Goal: Task Accomplishment & Management: Use online tool/utility

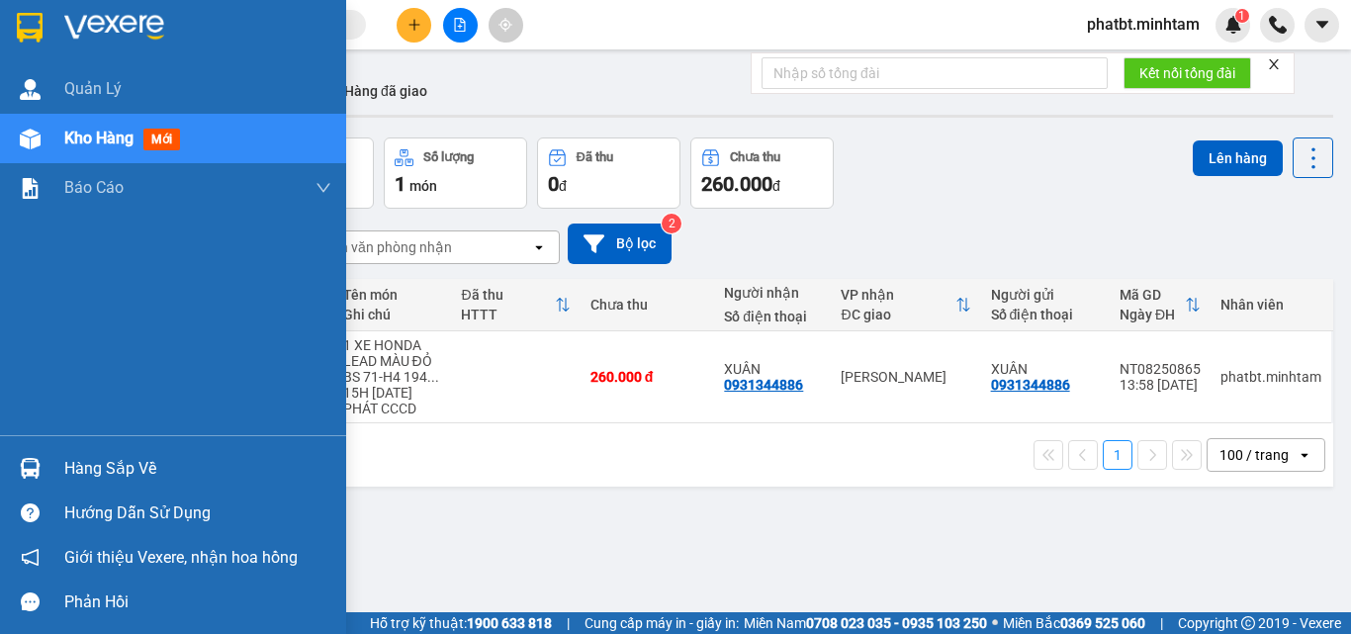
click at [114, 465] on div "Hàng sắp về" at bounding box center [197, 469] width 267 height 30
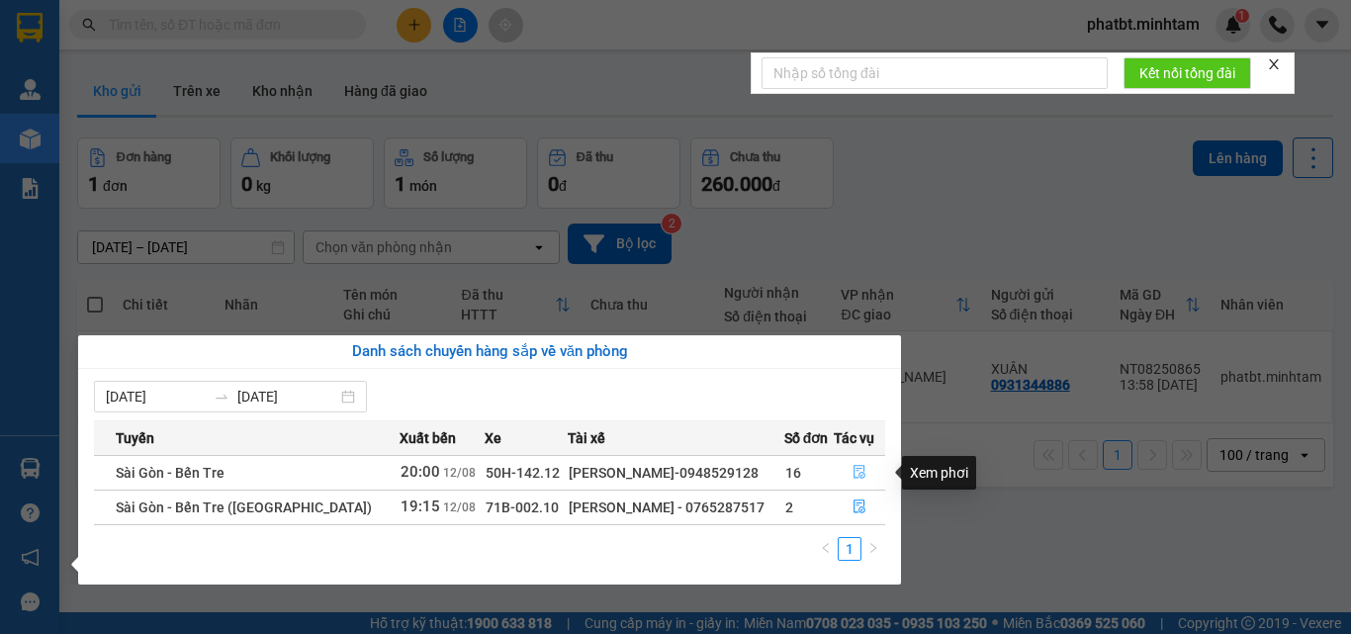
click at [861, 469] on icon "file-done" at bounding box center [860, 472] width 14 height 14
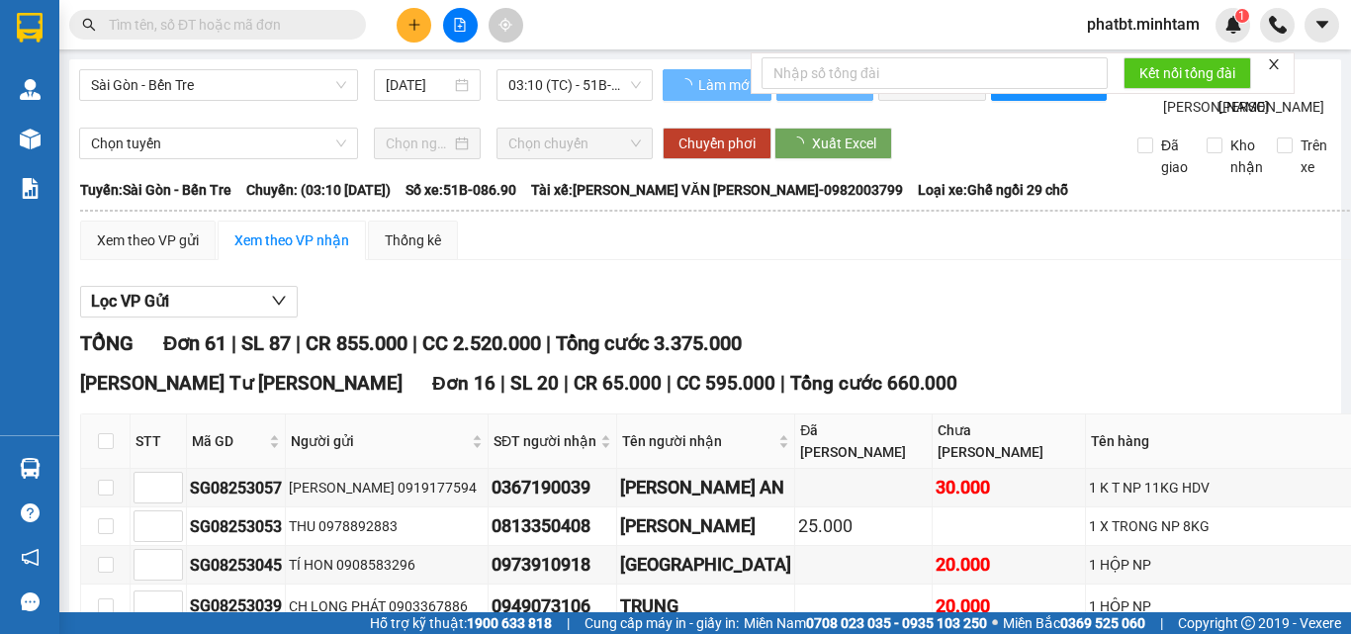
type input "[DATE]"
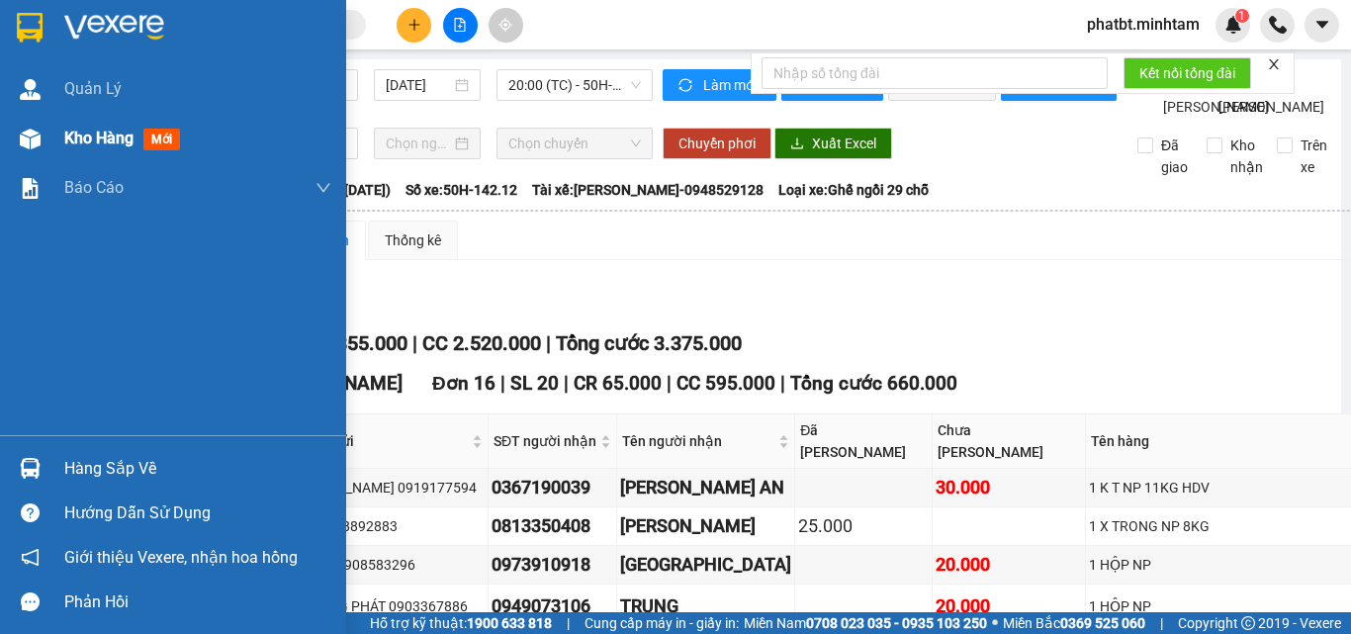
click at [48, 124] on div "Kho hàng mới" at bounding box center [173, 138] width 346 height 49
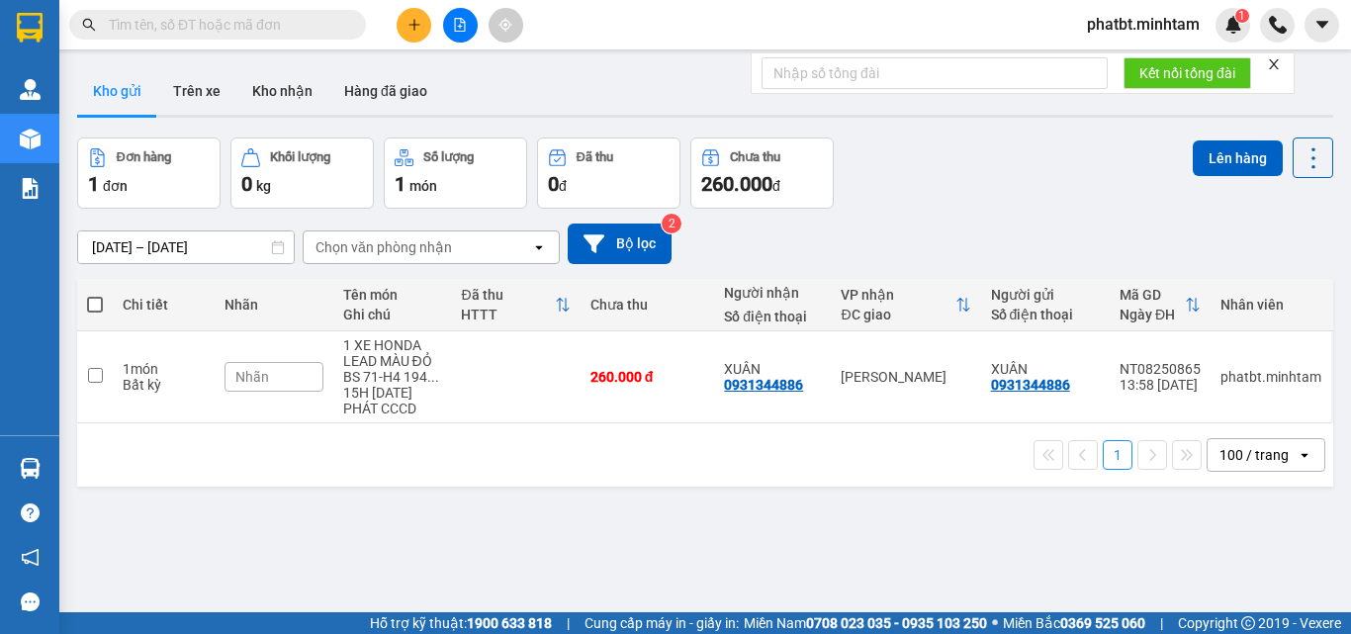
click at [305, 20] on input "text" at bounding box center [225, 25] width 233 height 22
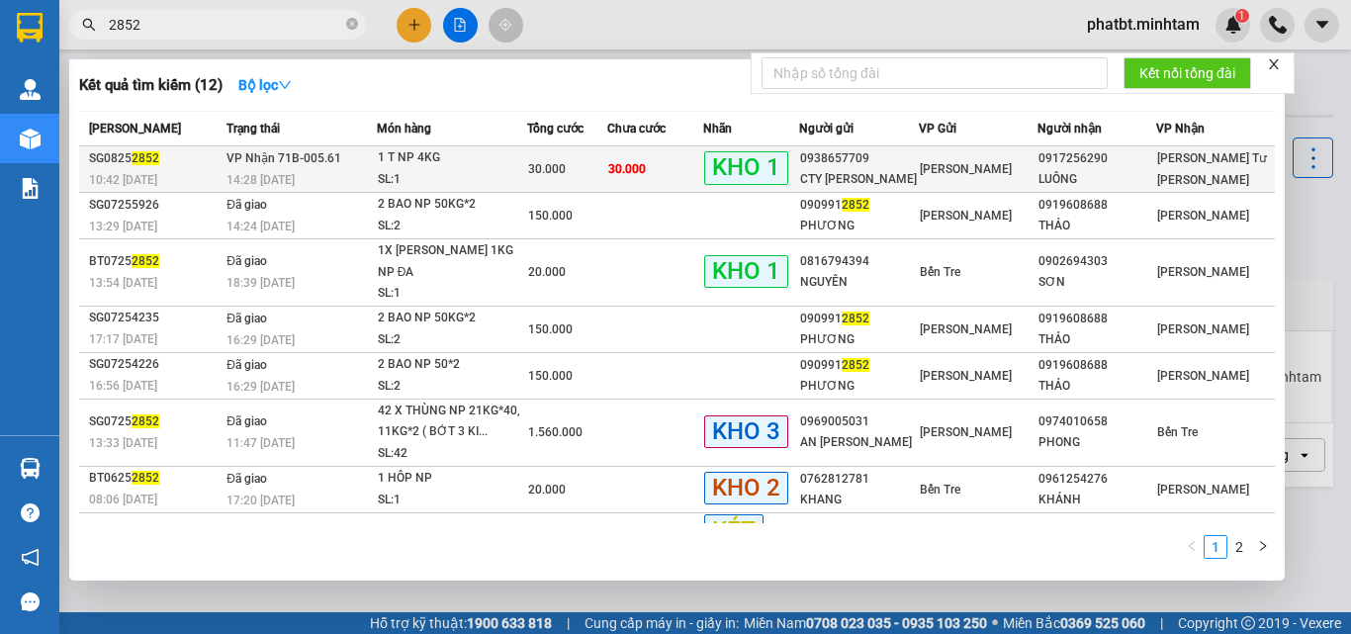
type input "2852"
click at [389, 161] on div "1 T NP 4KG" at bounding box center [452, 158] width 148 height 22
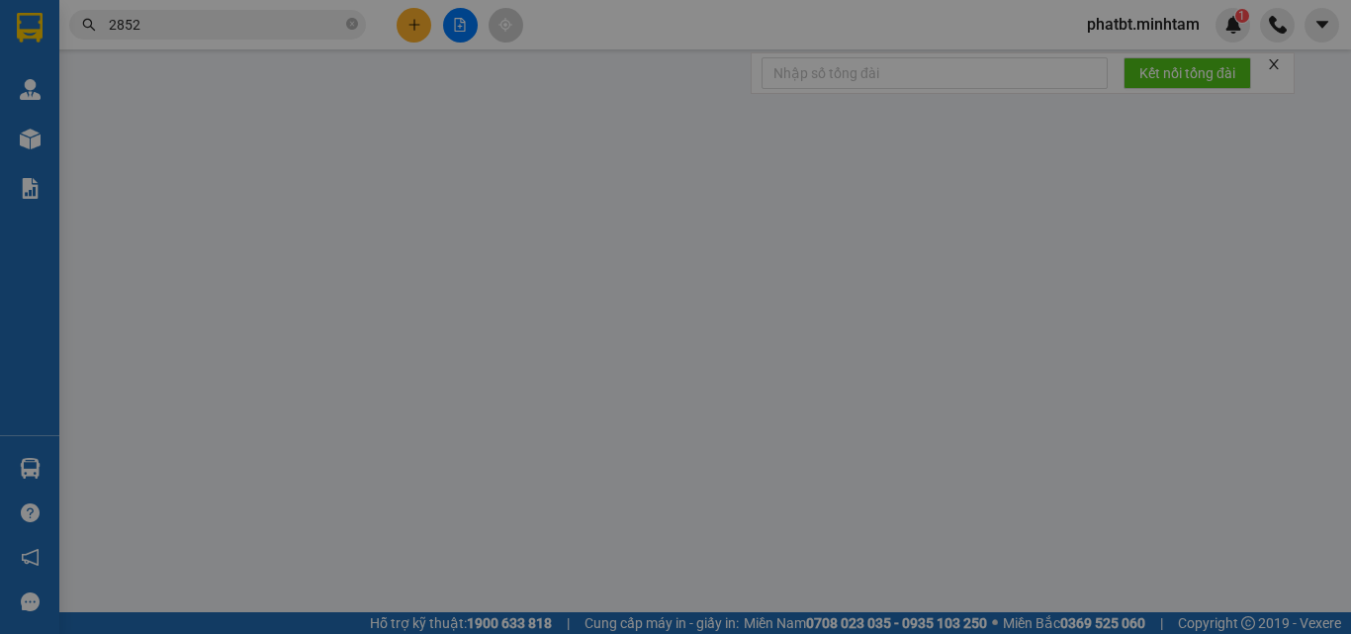
type input "0938657709"
type input "CTY [PERSON_NAME]"
type input "0917256290"
type input "LUÔNG"
type input "ĐG"
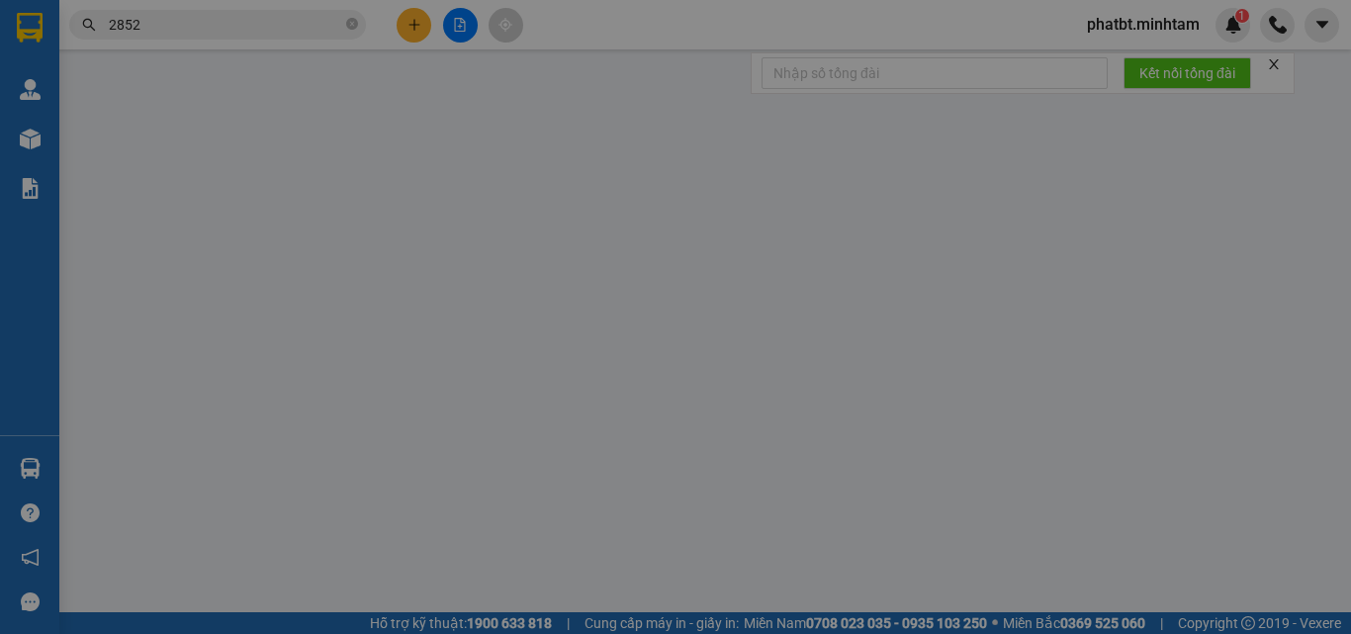
type input "30.000"
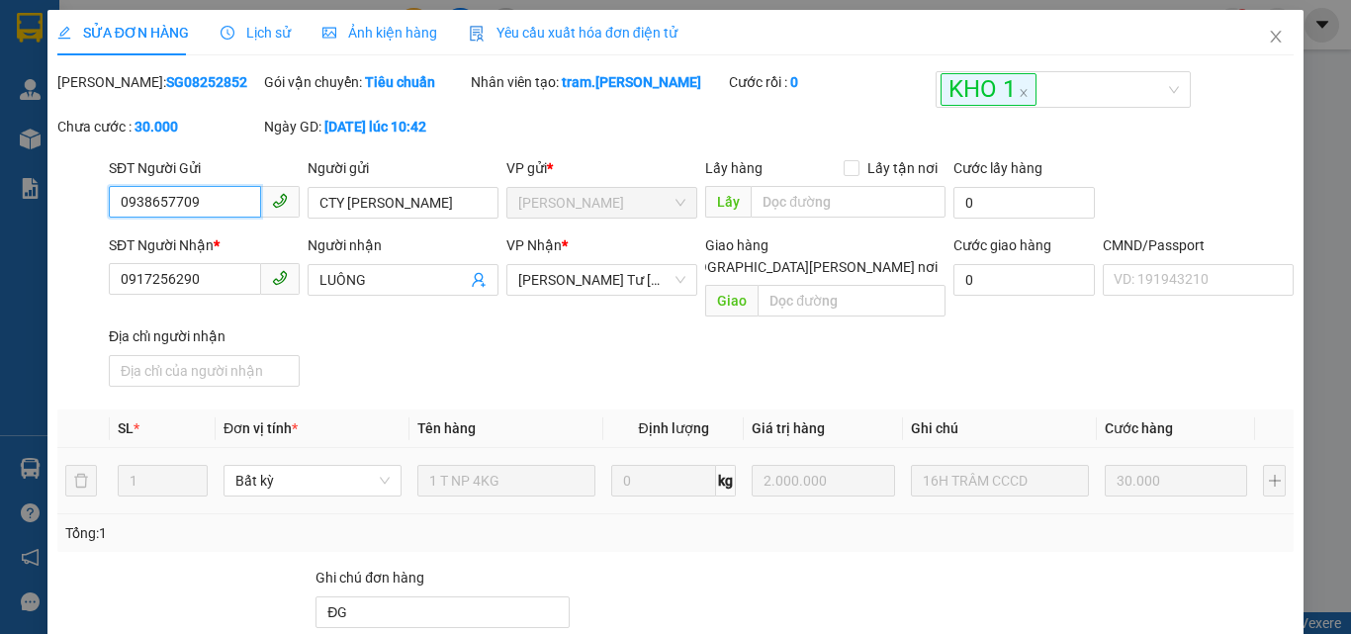
scroll to position [275, 0]
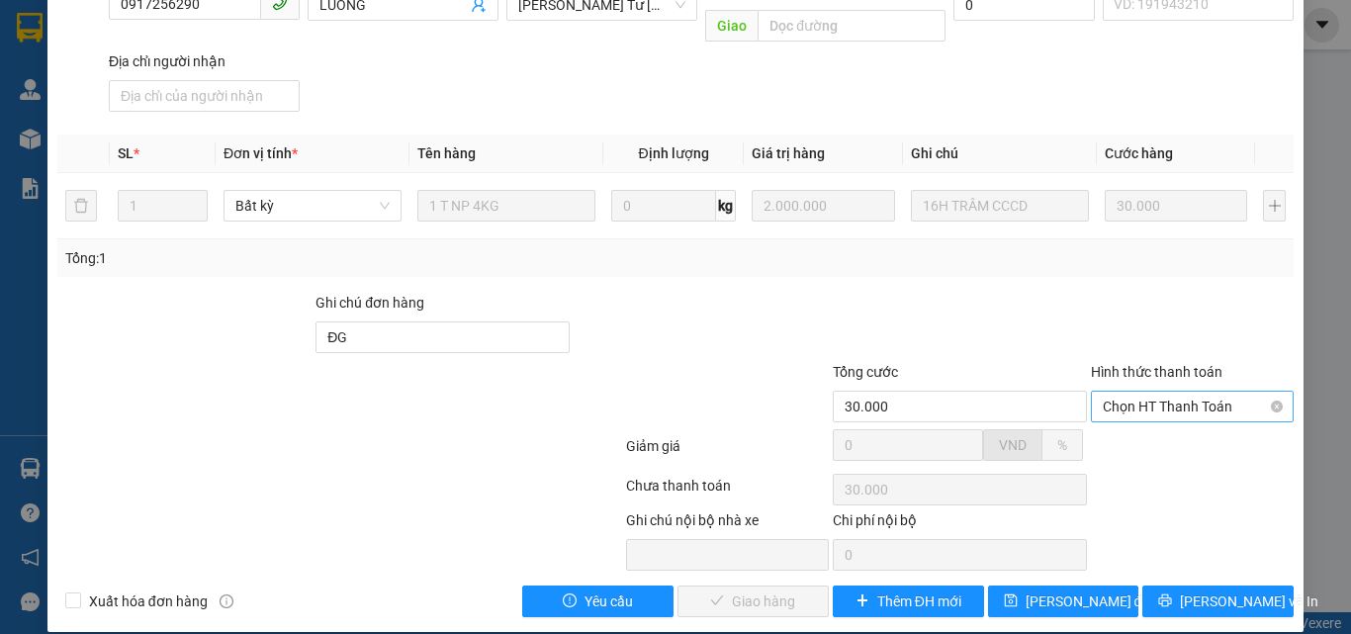
click at [1114, 392] on span "Chọn HT Thanh Toán" at bounding box center [1192, 407] width 179 height 30
click at [1116, 423] on div "Tại văn phòng" at bounding box center [1180, 424] width 177 height 22
type input "0"
click at [794, 591] on span "[PERSON_NAME] và [PERSON_NAME] hàng" at bounding box center [848, 602] width 267 height 22
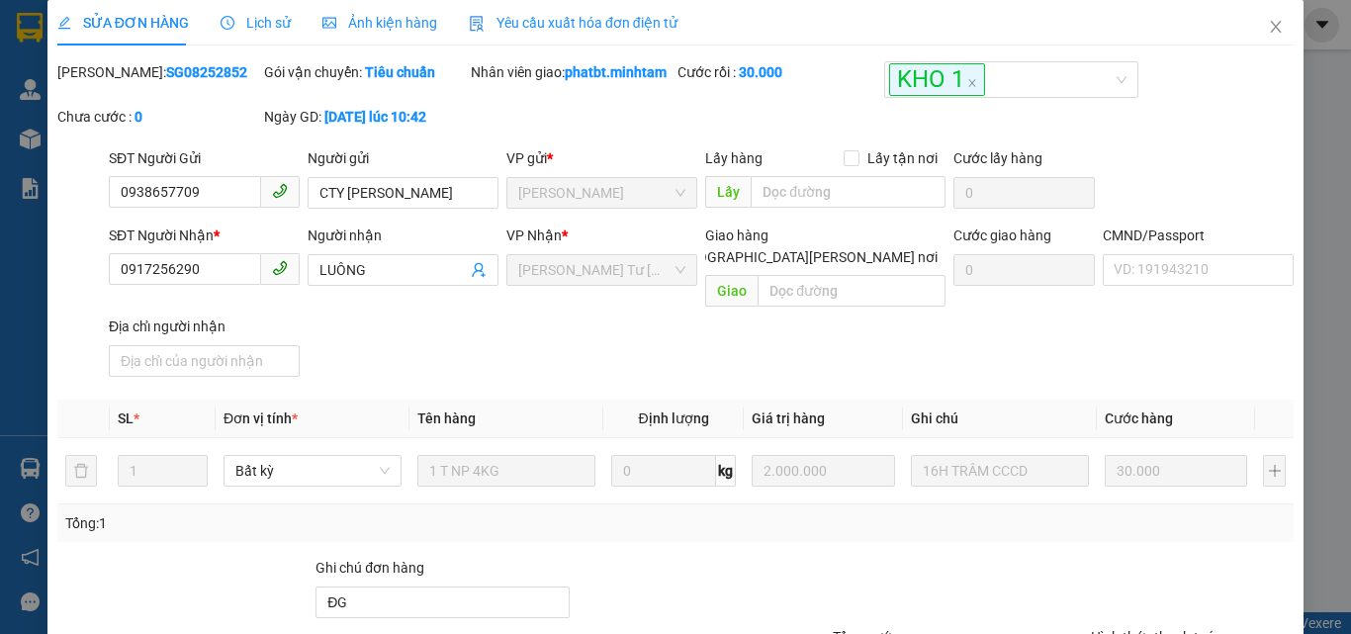
scroll to position [0, 0]
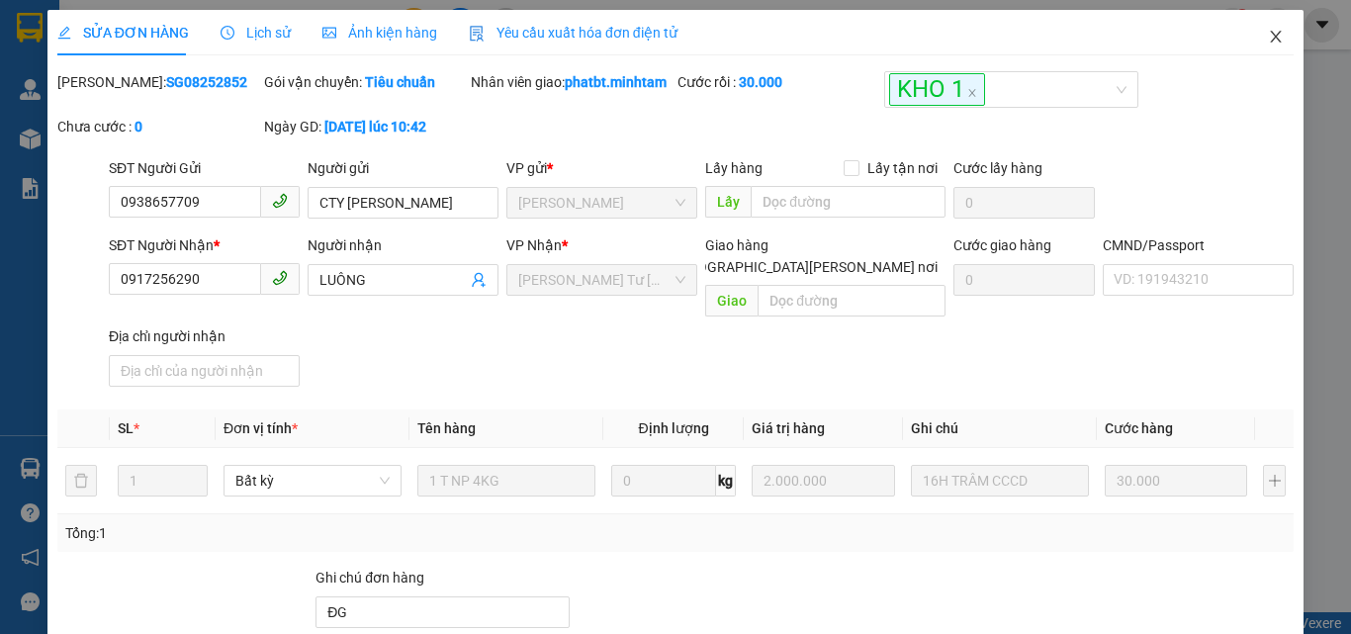
click at [1268, 45] on icon "close" at bounding box center [1276, 37] width 16 height 16
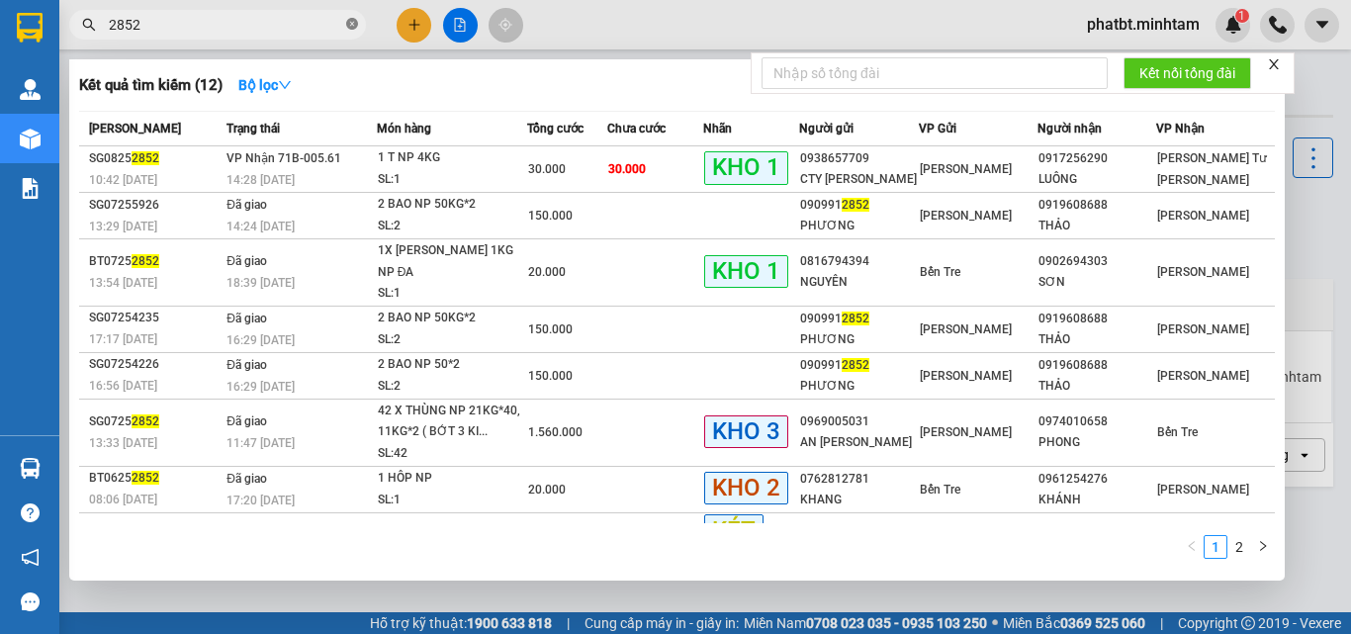
click at [349, 29] on icon "close-circle" at bounding box center [352, 24] width 12 height 12
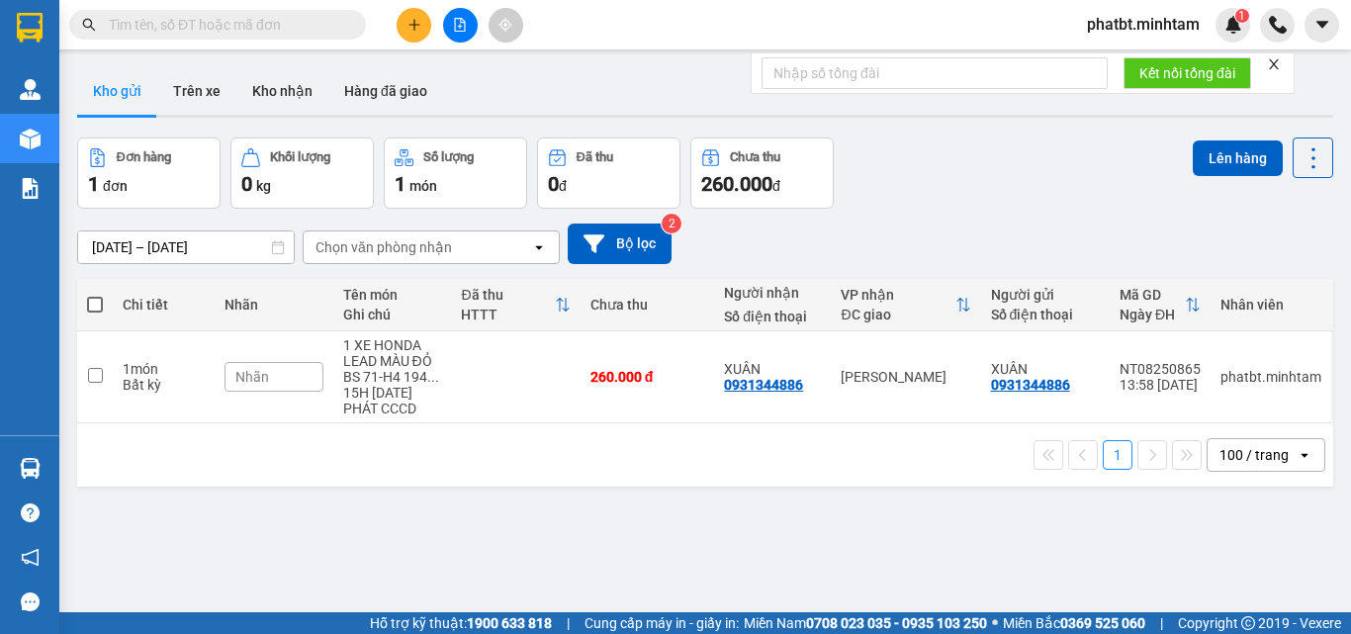
click at [288, 33] on input "text" at bounding box center [225, 25] width 233 height 22
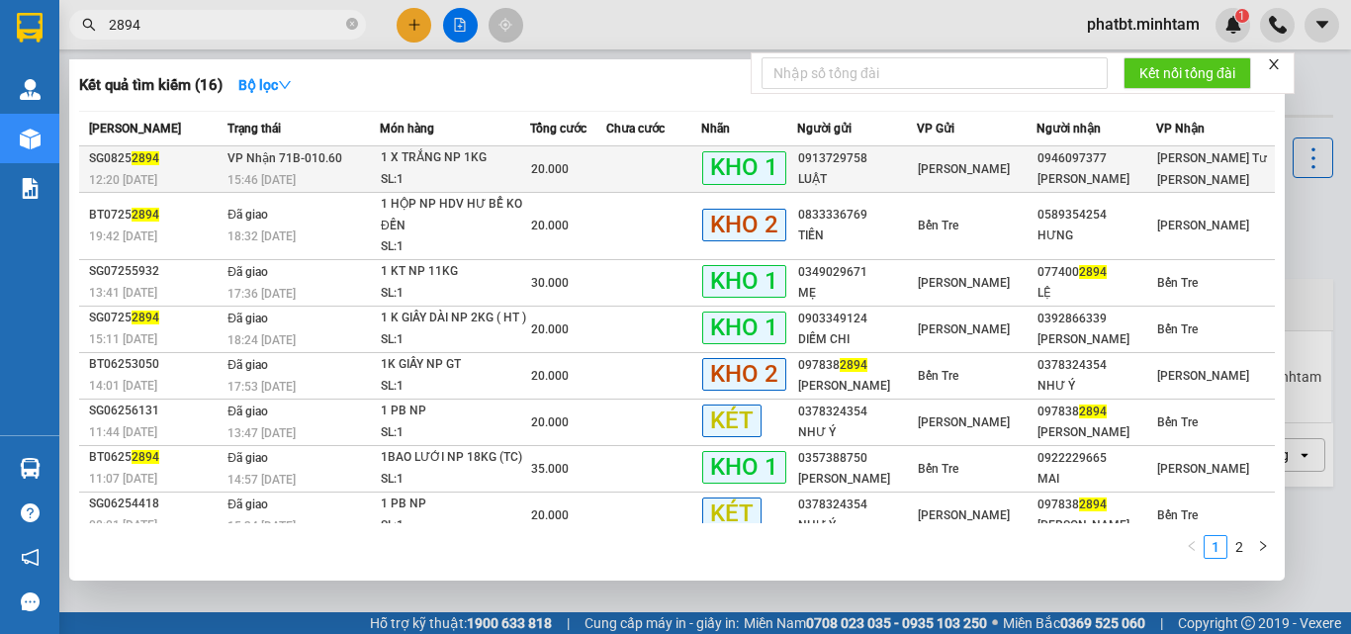
type input "2894"
click at [347, 177] on div "15:46 [DATE]" at bounding box center [303, 180] width 151 height 22
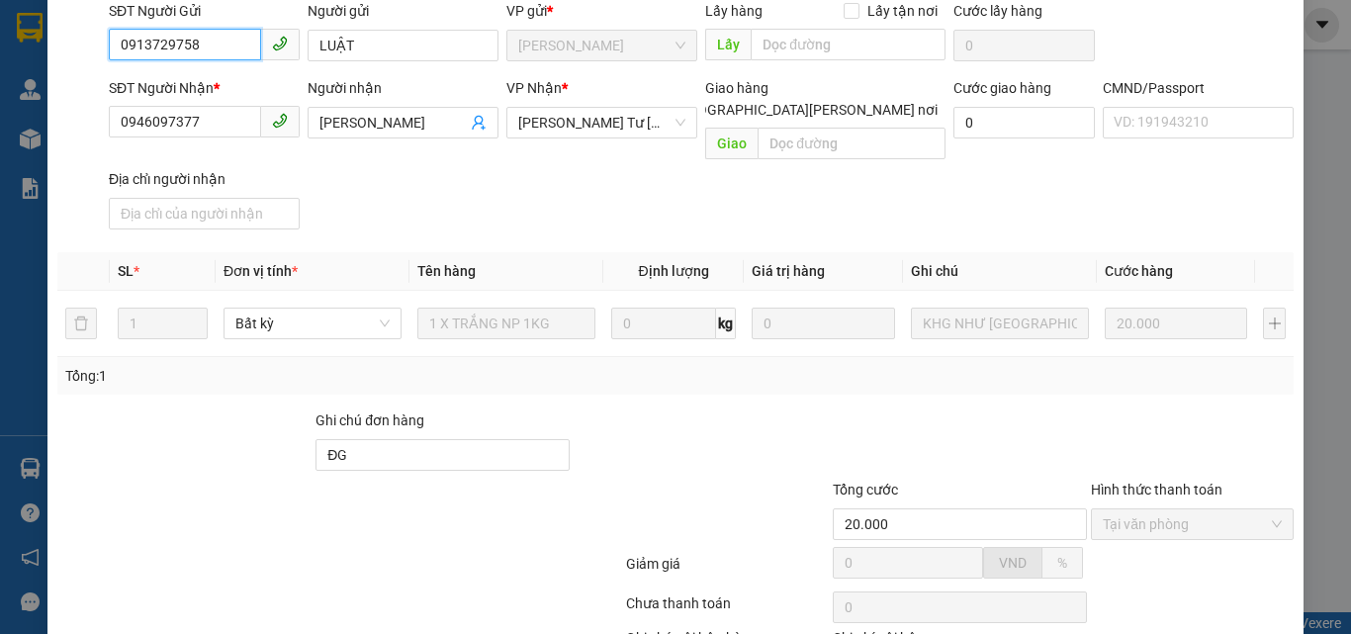
scroll to position [275, 0]
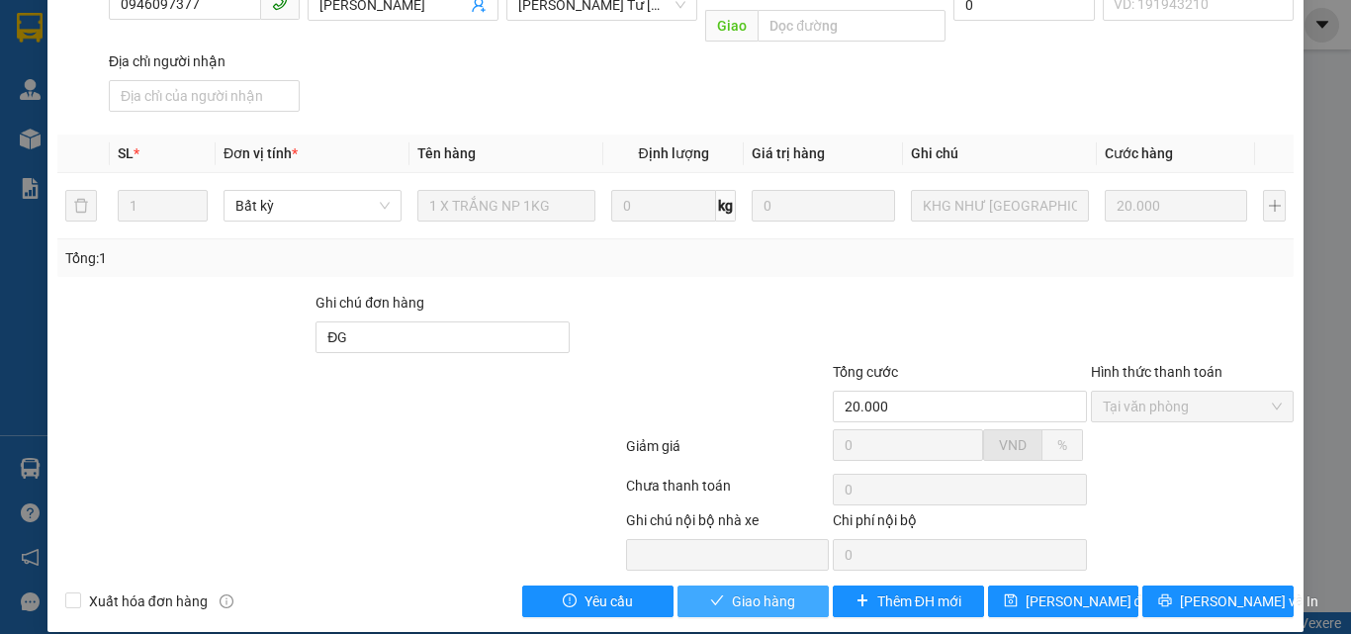
click at [744, 591] on span "Giao hàng" at bounding box center [763, 602] width 63 height 22
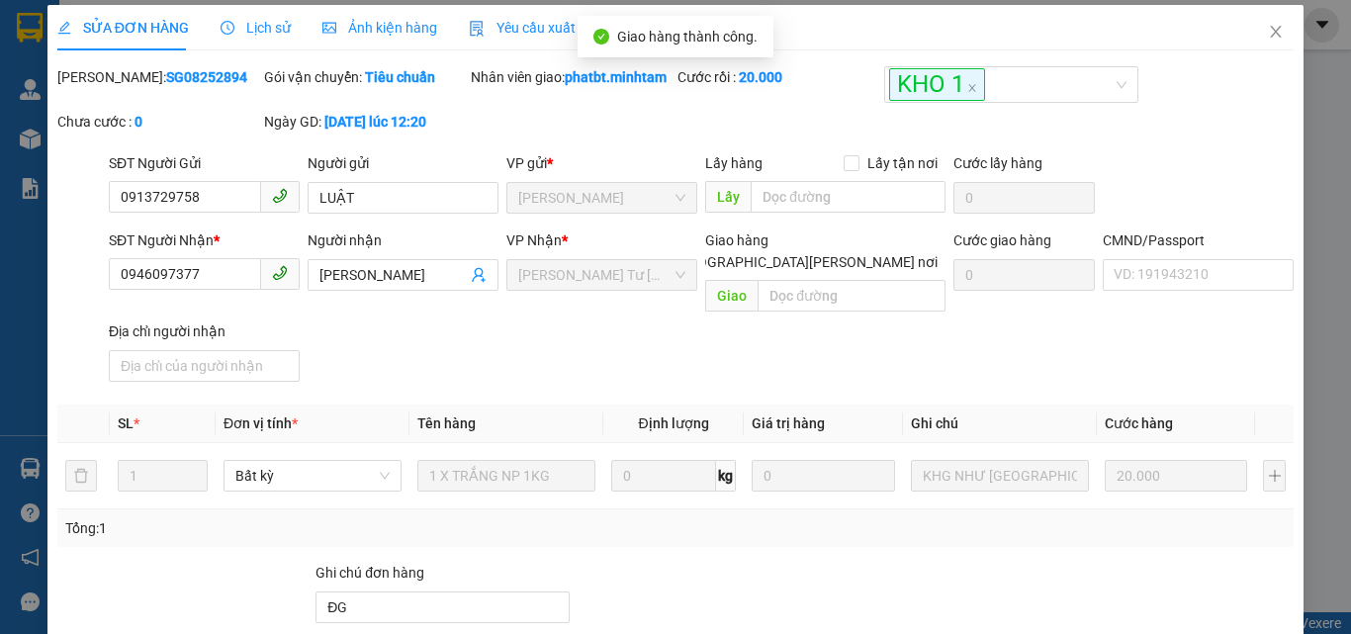
scroll to position [0, 0]
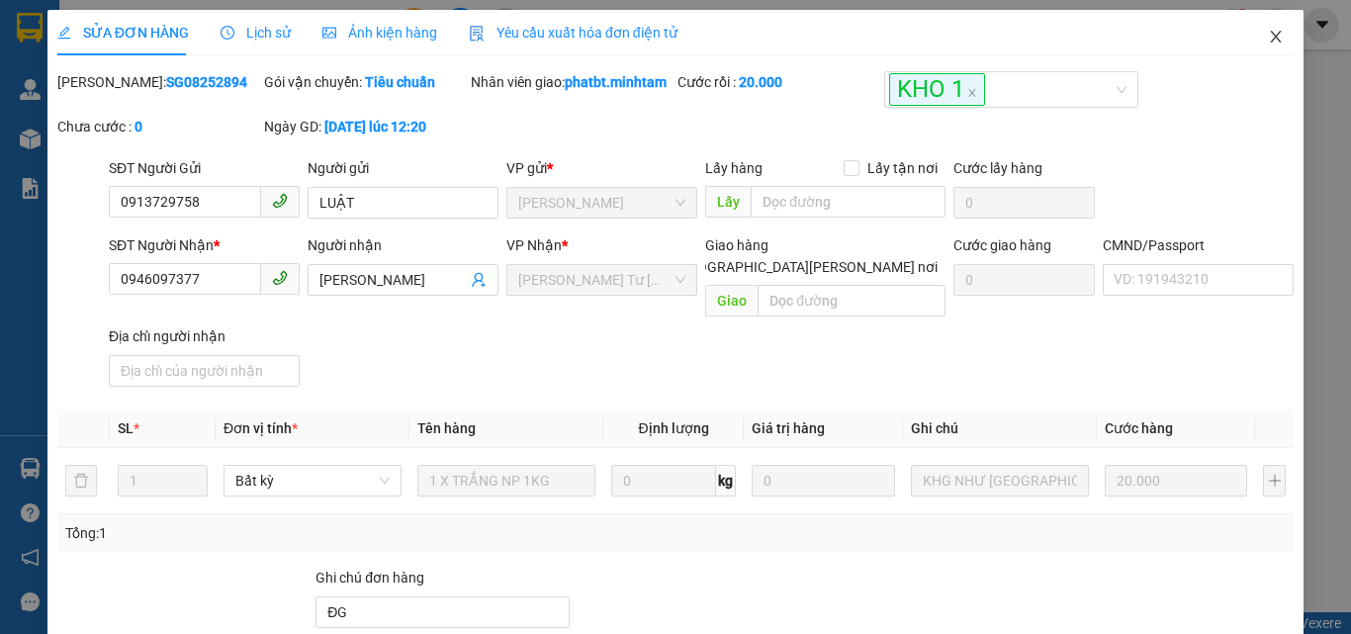
click at [1272, 35] on span "Close" at bounding box center [1275, 37] width 55 height 55
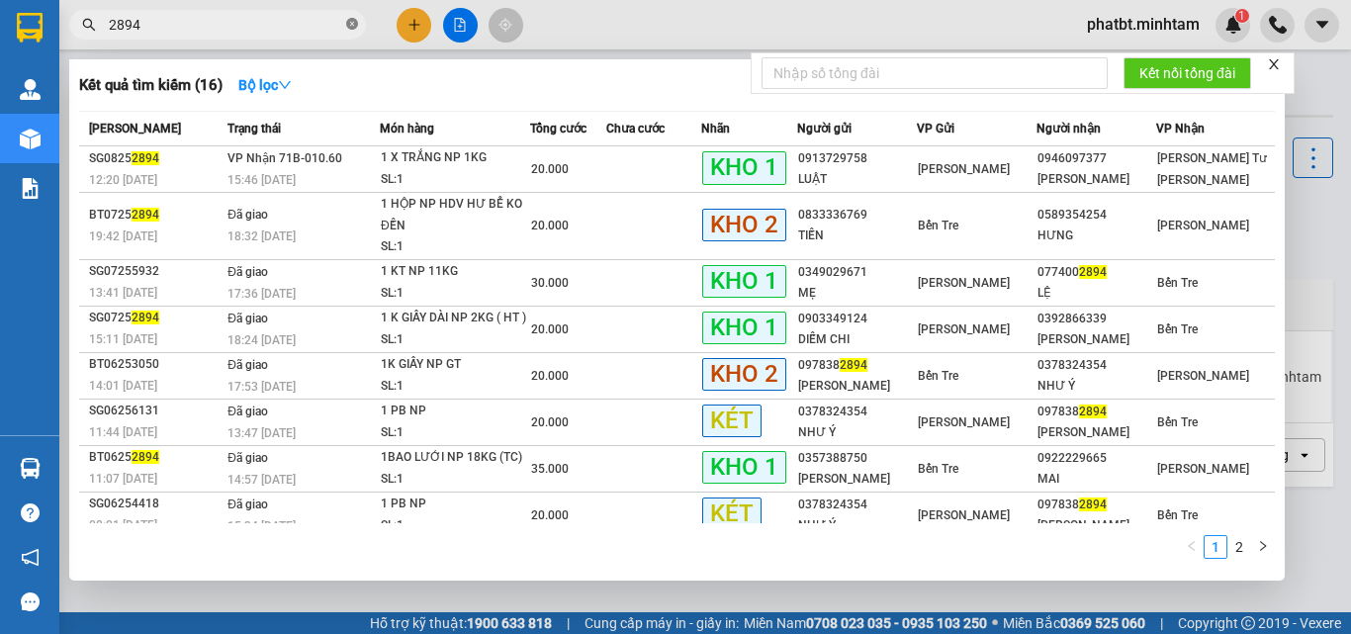
drag, startPoint x: 356, startPoint y: 27, endPoint x: 337, endPoint y: 27, distance: 18.8
click at [354, 27] on icon "close-circle" at bounding box center [352, 24] width 12 height 12
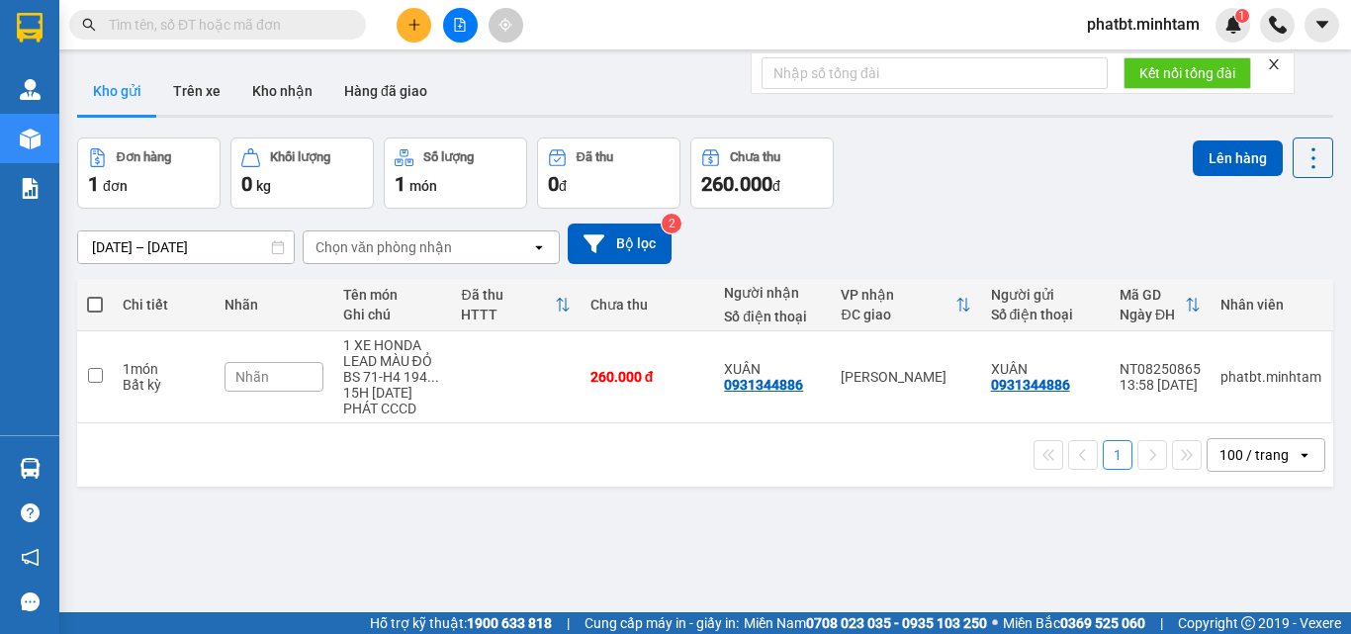
click at [336, 27] on input "text" at bounding box center [225, 25] width 233 height 22
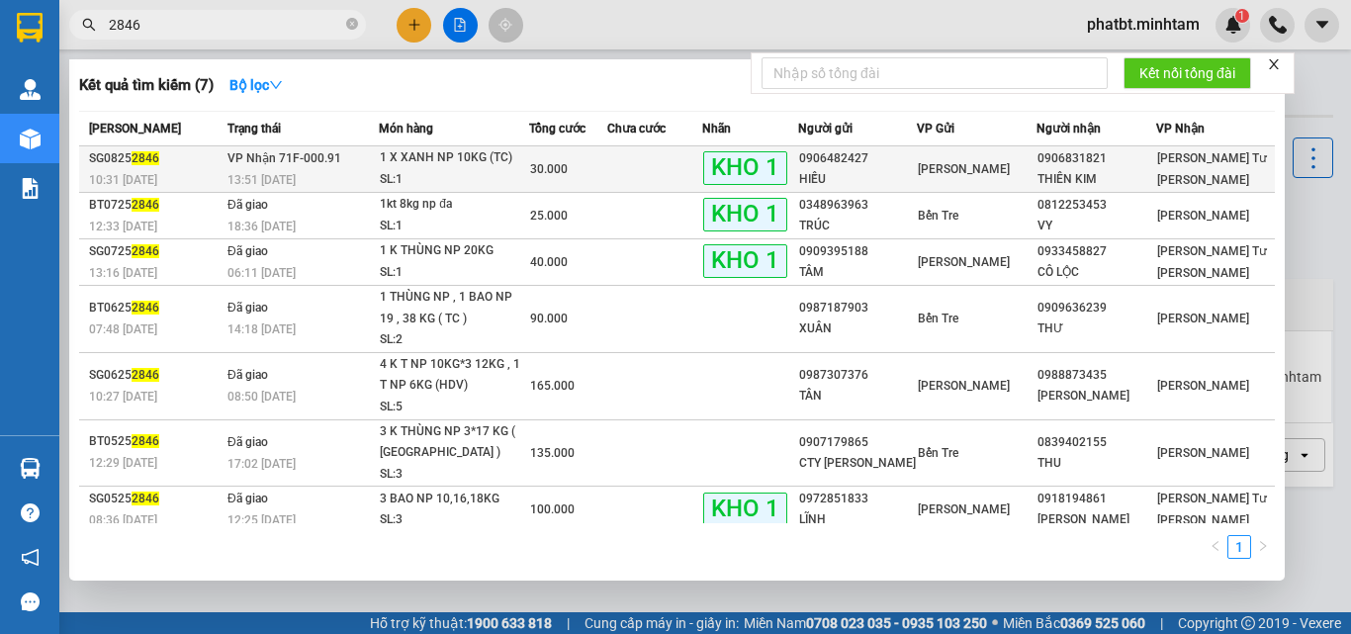
type input "2846"
click at [379, 163] on td "[PERSON_NAME] 71F-000.91 13:51 [DATE]" at bounding box center [301, 169] width 156 height 46
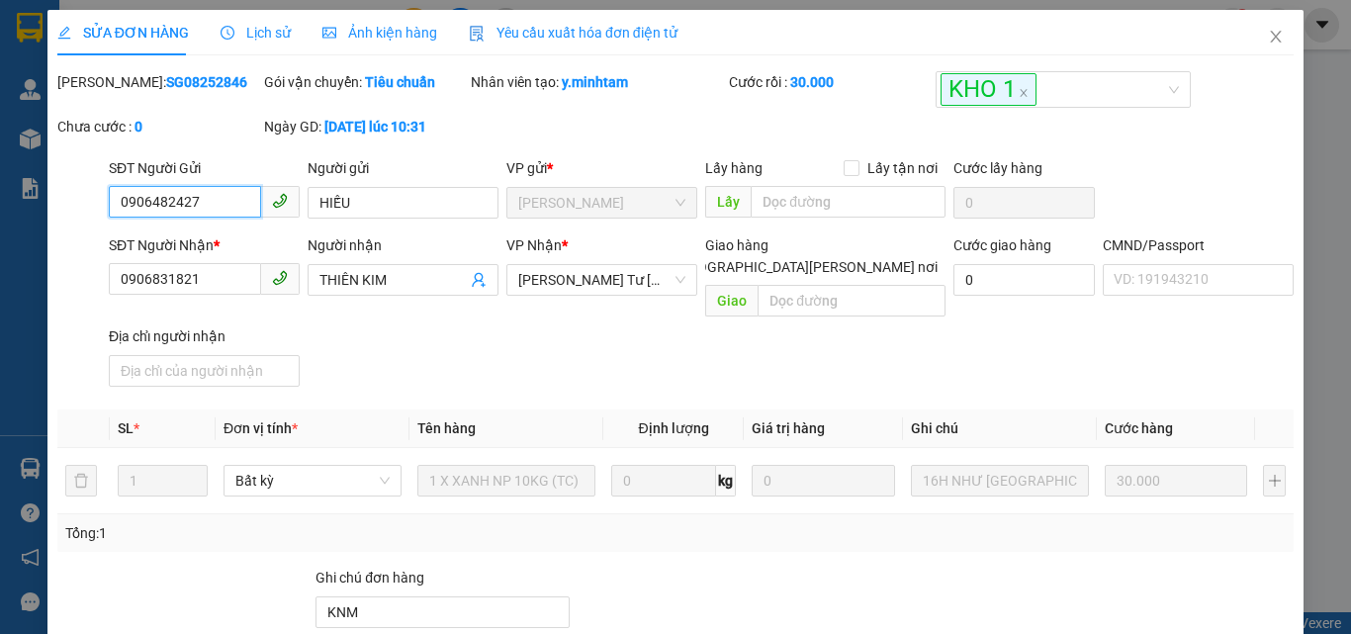
scroll to position [275, 0]
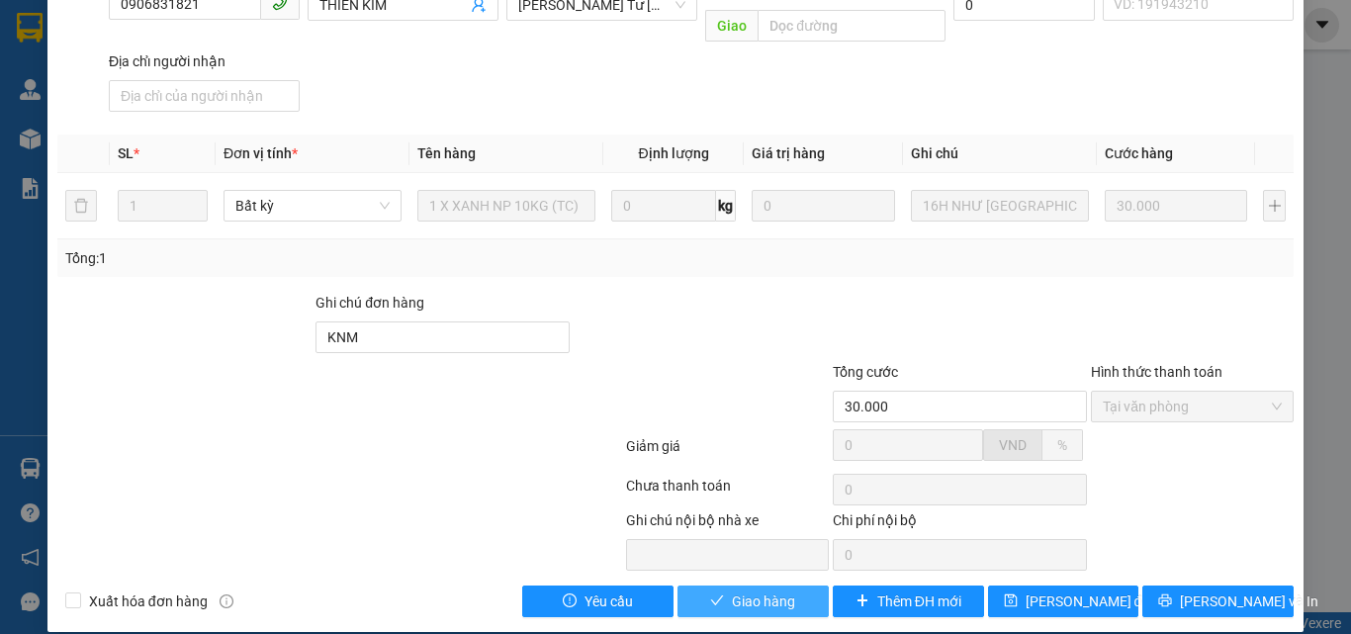
click at [710, 594] on icon "check" at bounding box center [717, 601] width 14 height 14
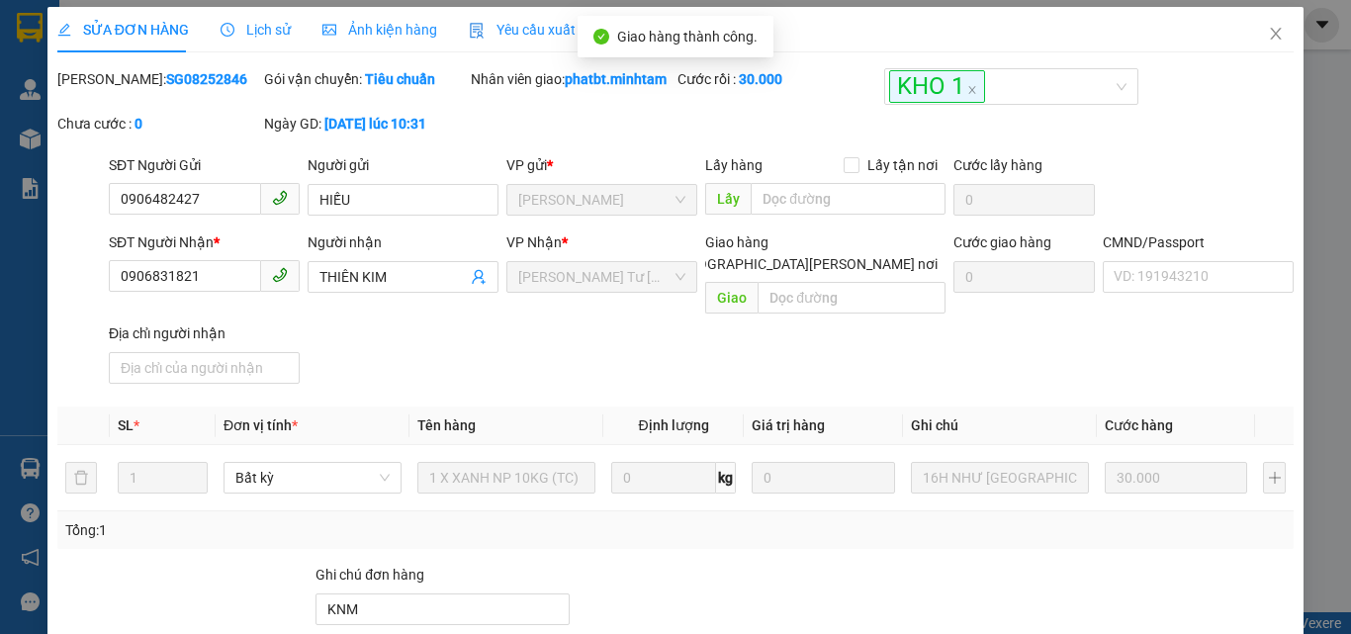
scroll to position [0, 0]
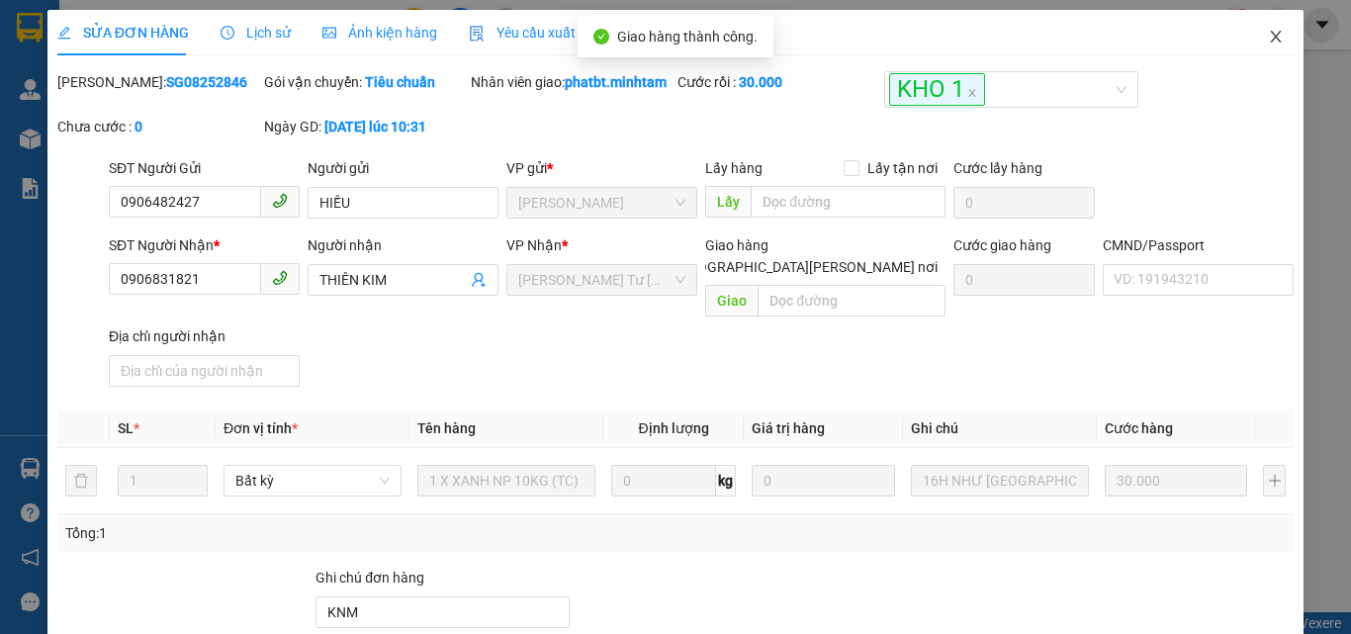
click at [1269, 39] on icon "close" at bounding box center [1276, 37] width 16 height 16
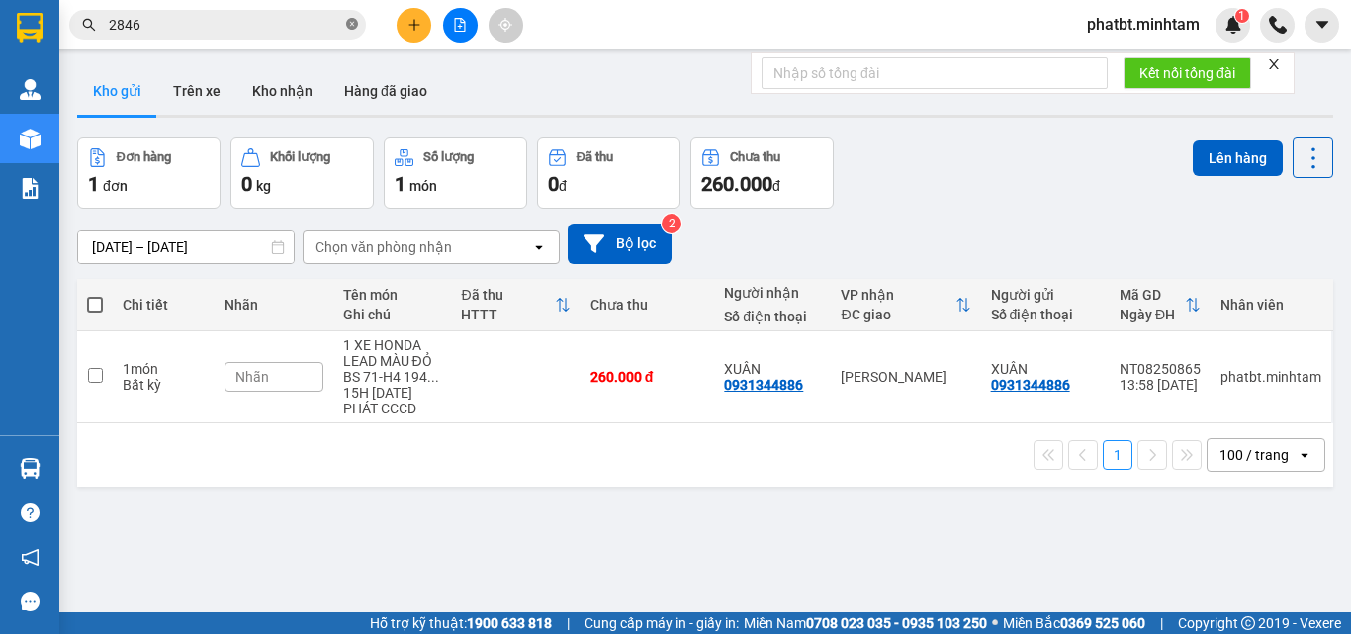
click at [351, 29] on icon "close-circle" at bounding box center [352, 24] width 12 height 12
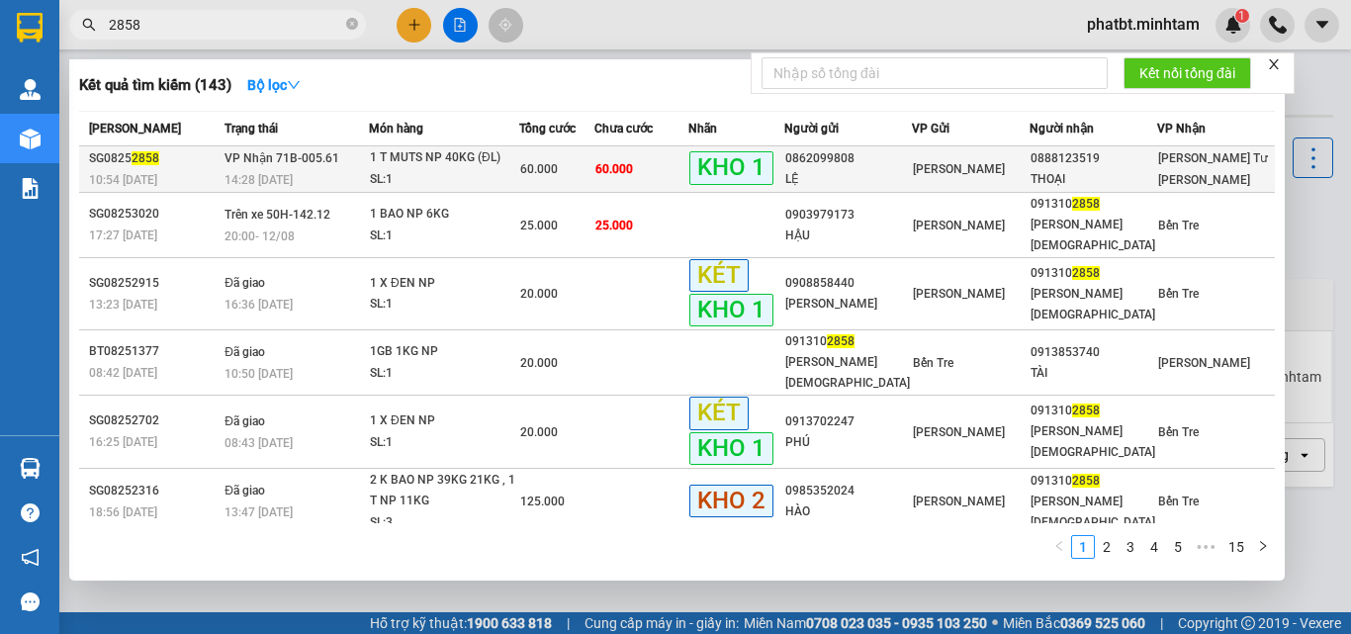
type input "2858"
click at [297, 161] on span "[PERSON_NAME] 71B-005.61" at bounding box center [282, 158] width 115 height 14
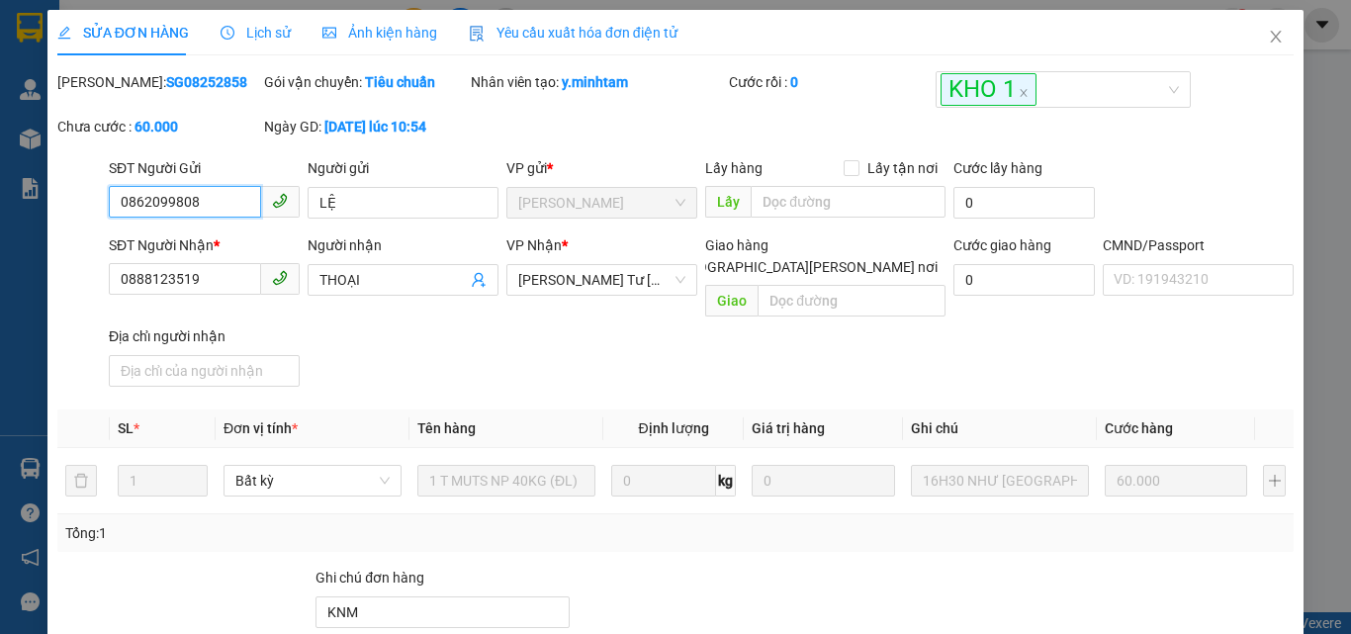
scroll to position [275, 0]
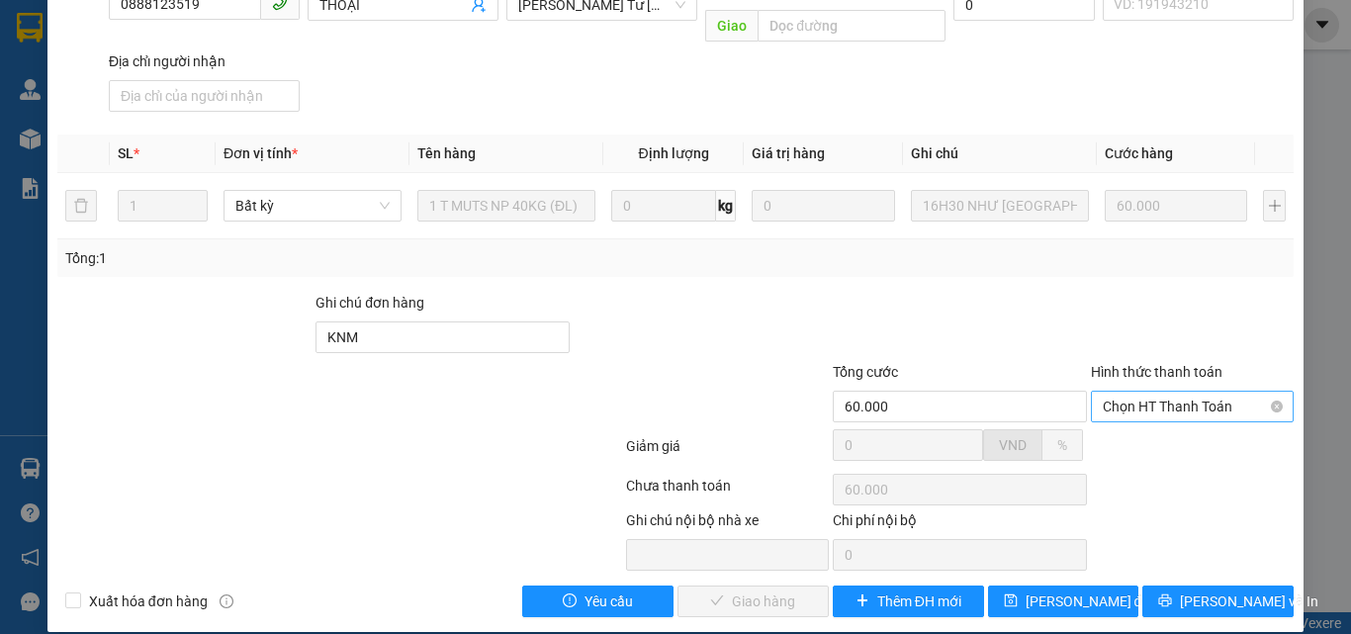
click at [1105, 392] on span "Chọn HT Thanh Toán" at bounding box center [1192, 407] width 179 height 30
click at [1112, 416] on div "Tại văn phòng" at bounding box center [1180, 424] width 177 height 22
type input "0"
click at [736, 591] on span "[PERSON_NAME] và [PERSON_NAME] hàng" at bounding box center [848, 602] width 267 height 22
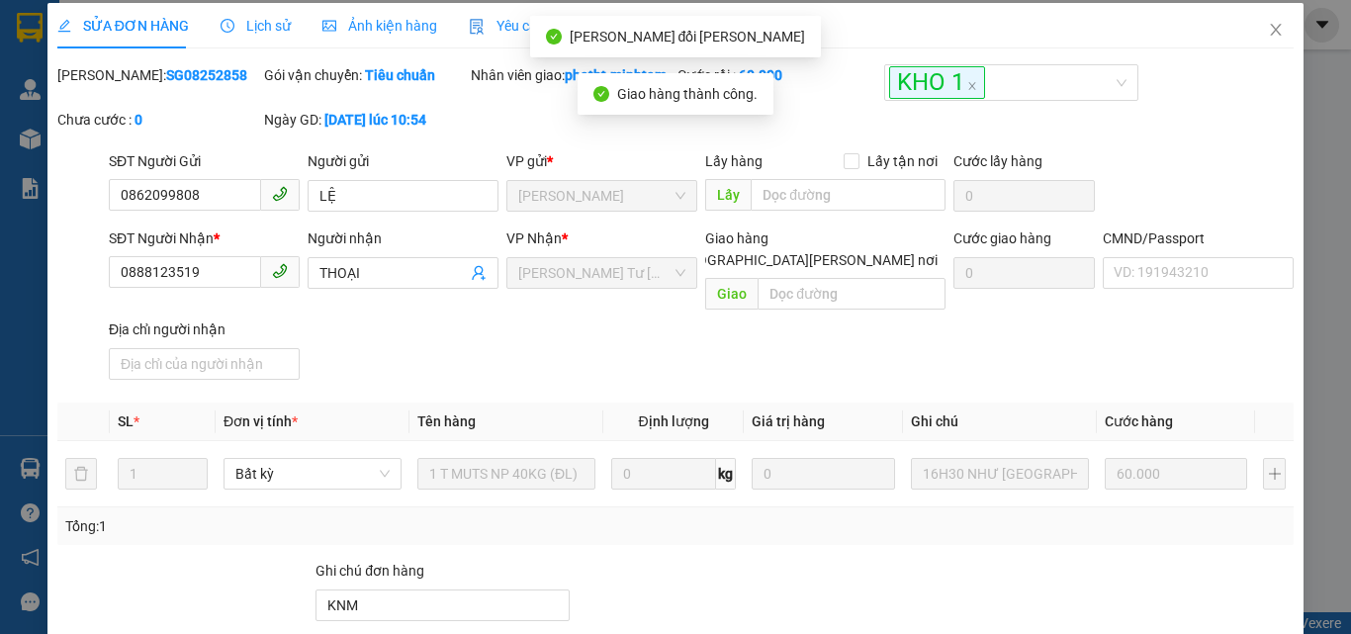
scroll to position [0, 0]
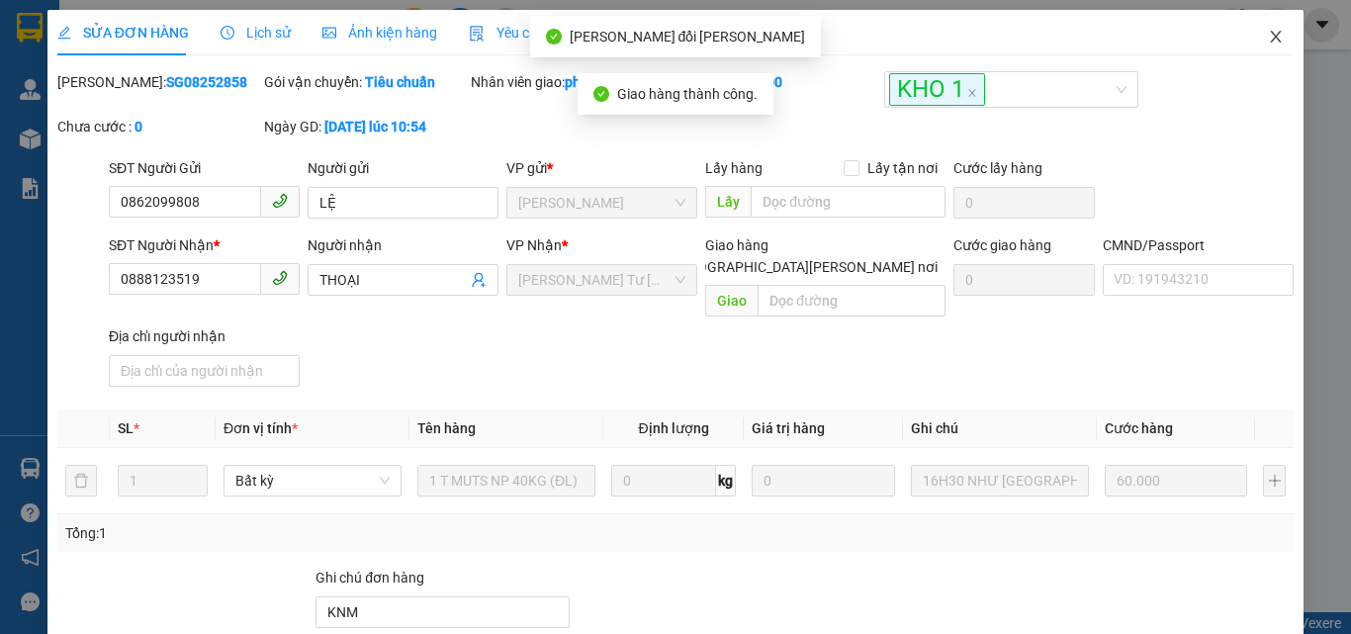
click at [1250, 44] on span "Close" at bounding box center [1275, 37] width 55 height 55
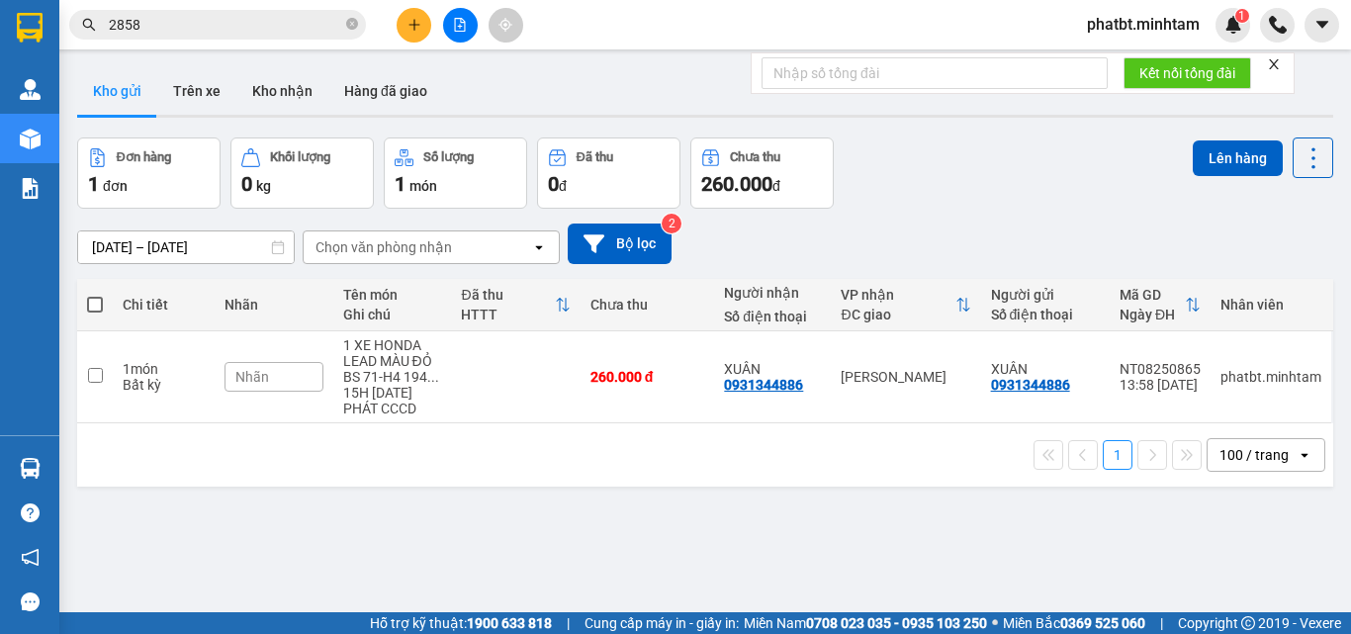
click at [139, 105] on button "Kho gửi" at bounding box center [117, 90] width 80 height 47
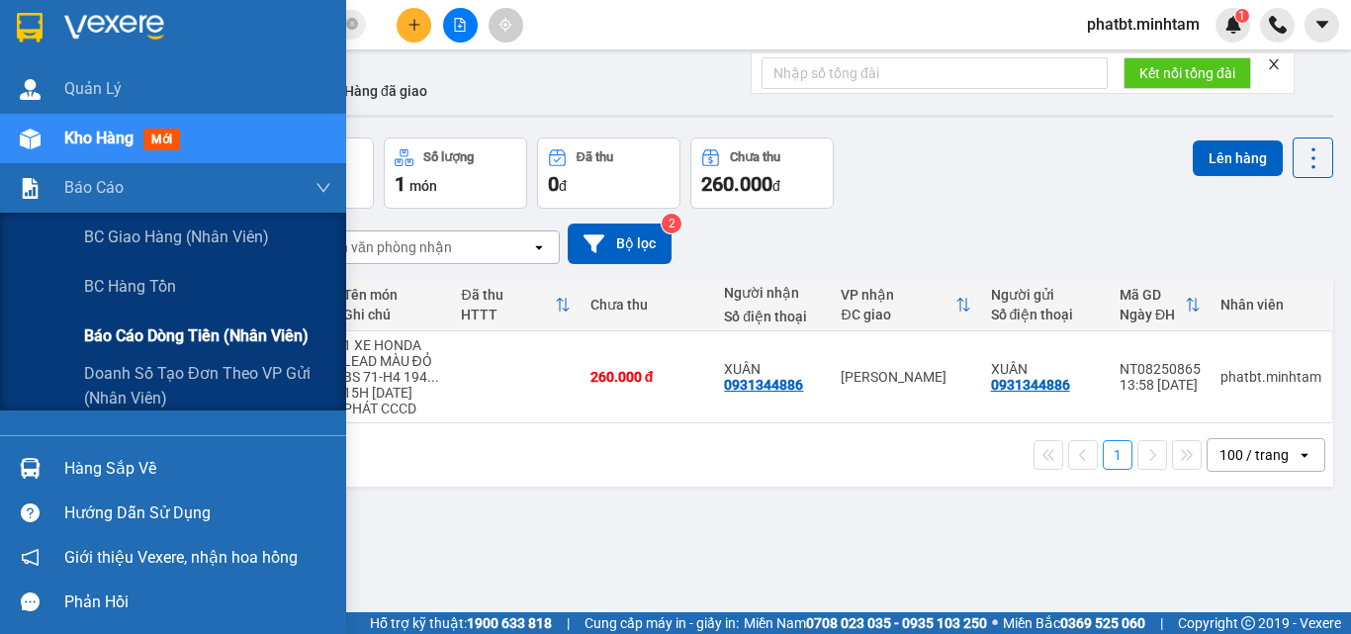
click at [149, 337] on span "Báo cáo dòng tiền (nhân viên)" at bounding box center [196, 335] width 225 height 25
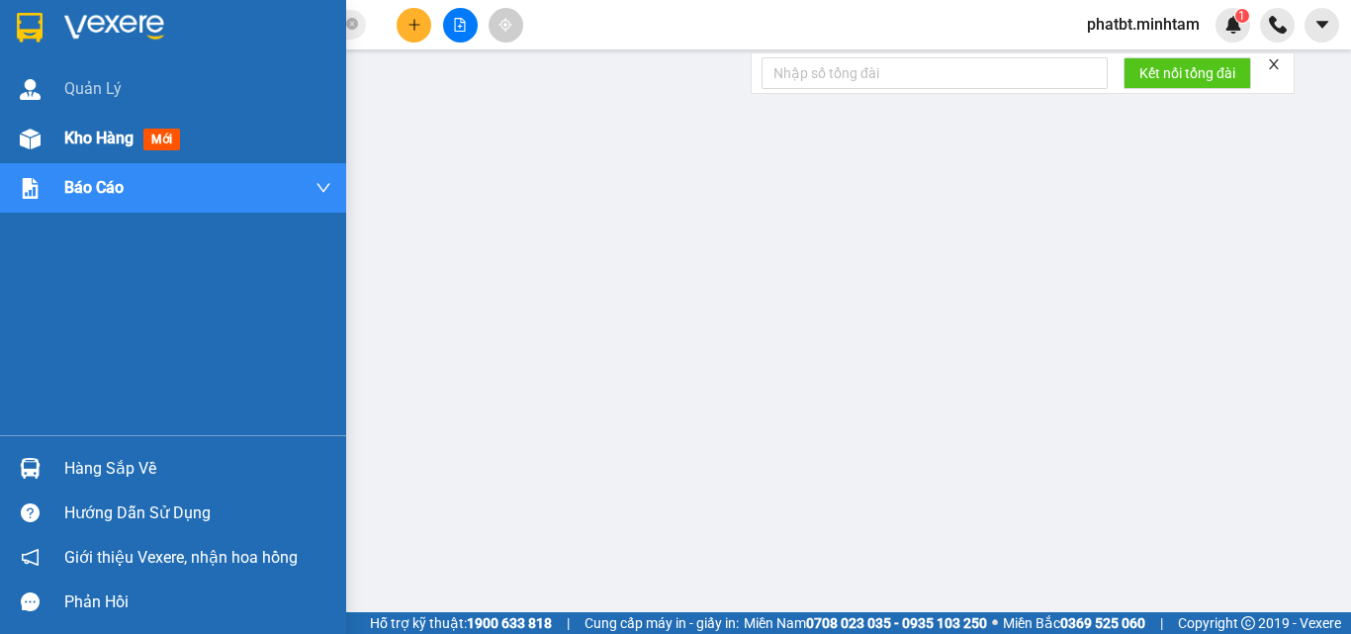
click at [52, 130] on div "Kho hàng mới" at bounding box center [173, 138] width 346 height 49
